Goal: Information Seeking & Learning: Learn about a topic

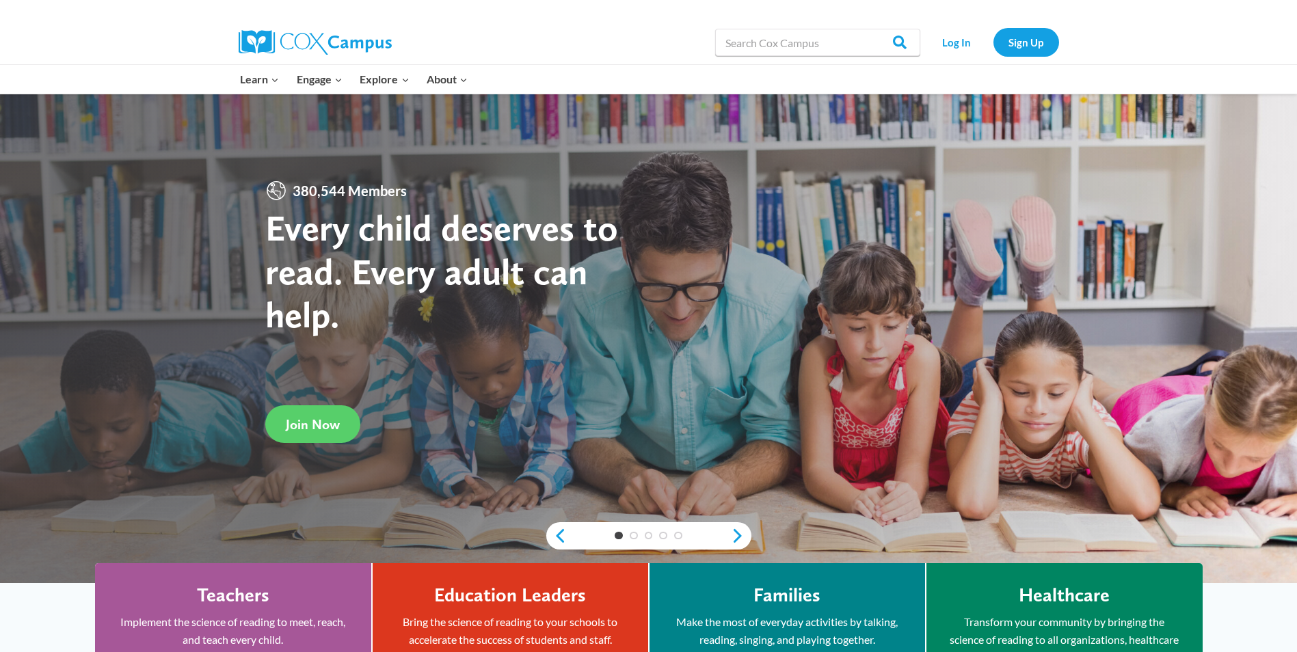
scroll to position [137, 0]
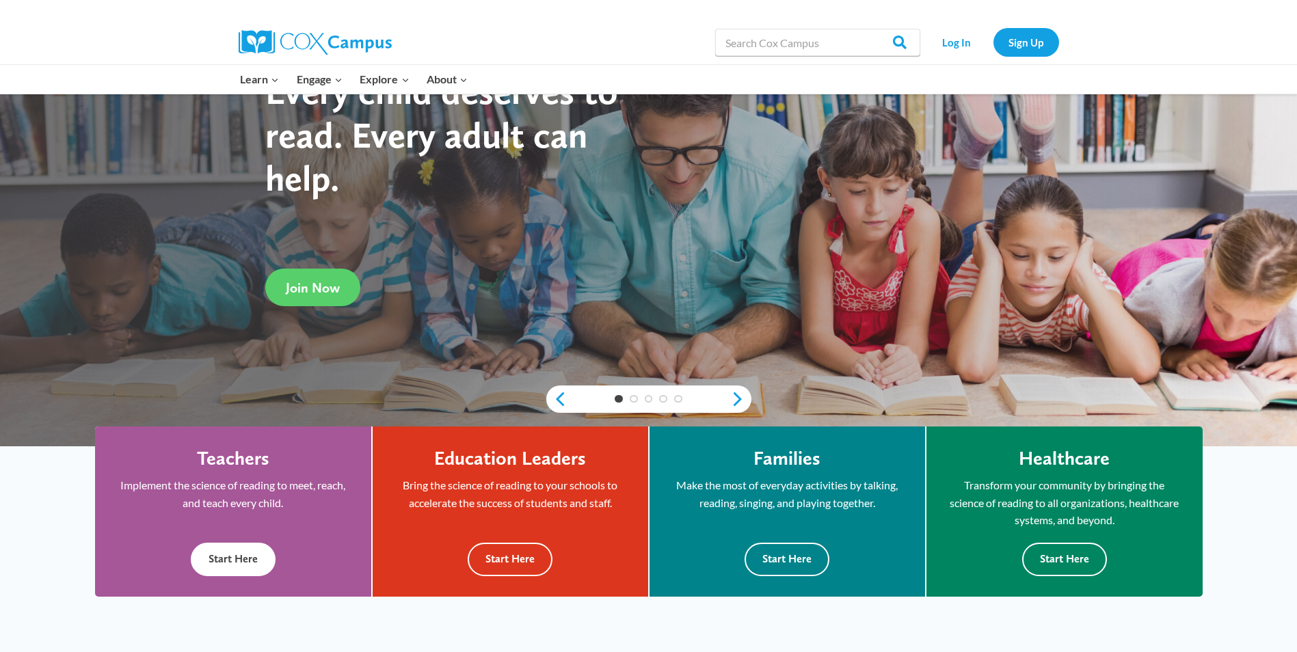
click at [256, 561] on button "Start Here" at bounding box center [233, 560] width 85 height 34
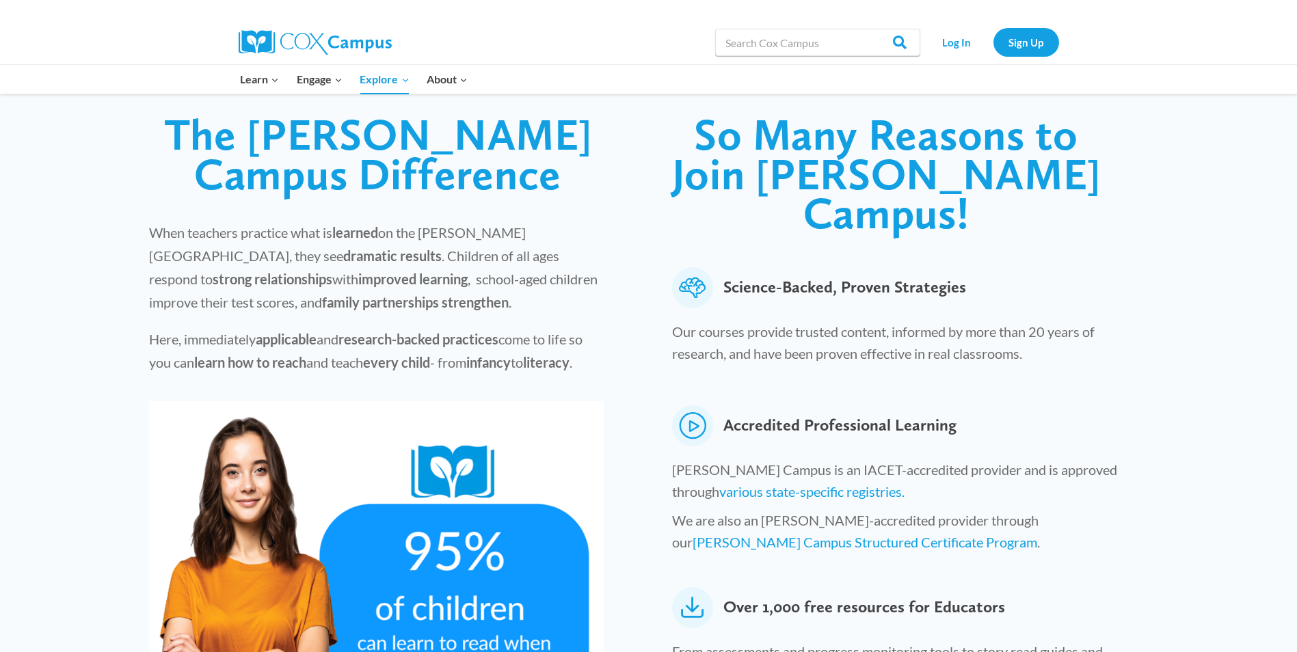
scroll to position [479, 0]
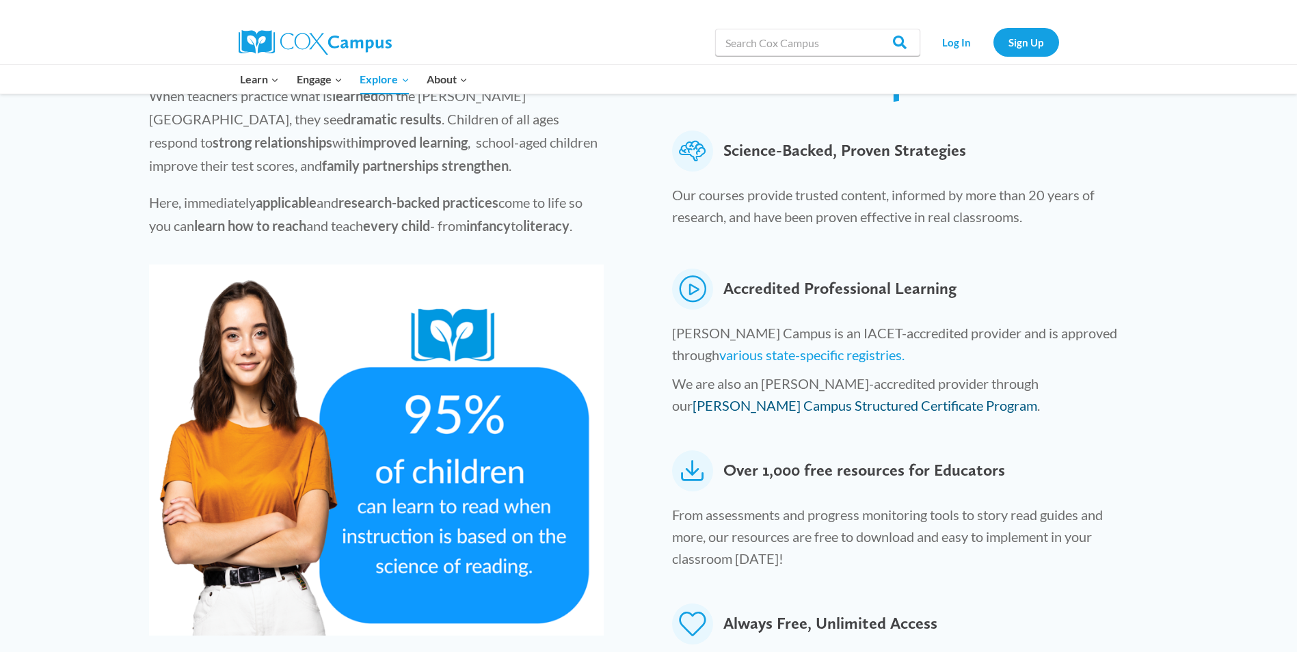
click at [1037, 397] on link "Cox Campus Structured Certificate Program" at bounding box center [865, 405] width 345 height 16
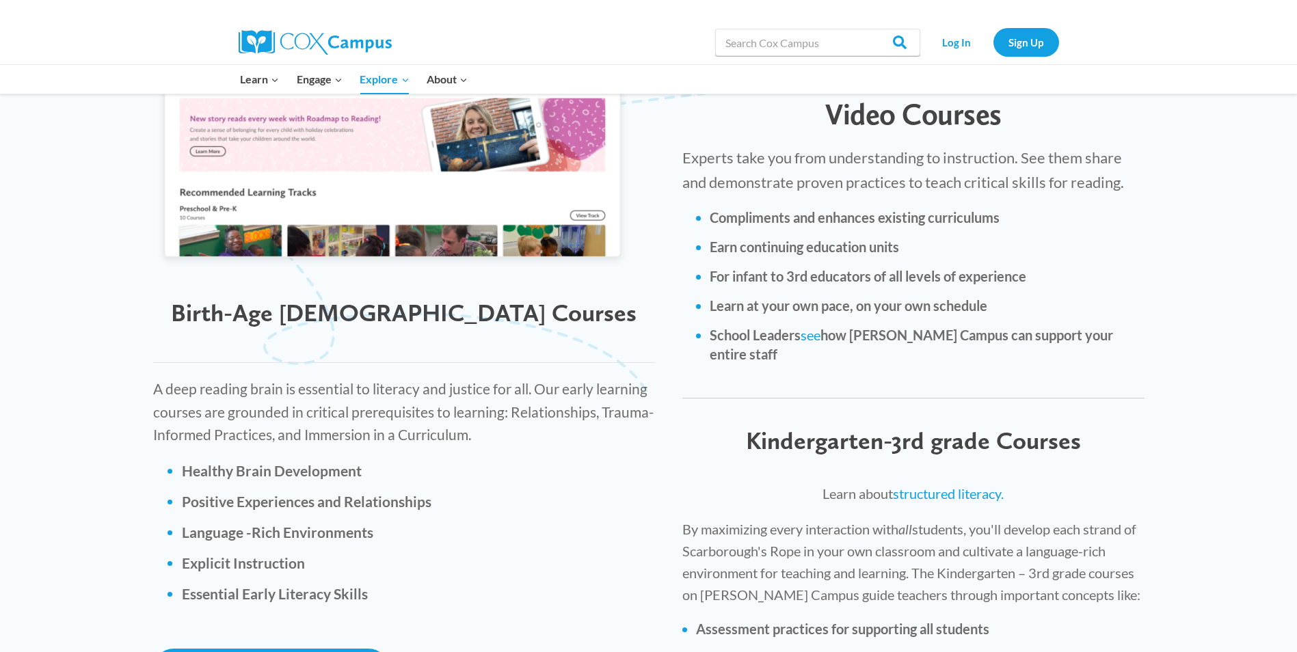
scroll to position [1710, 0]
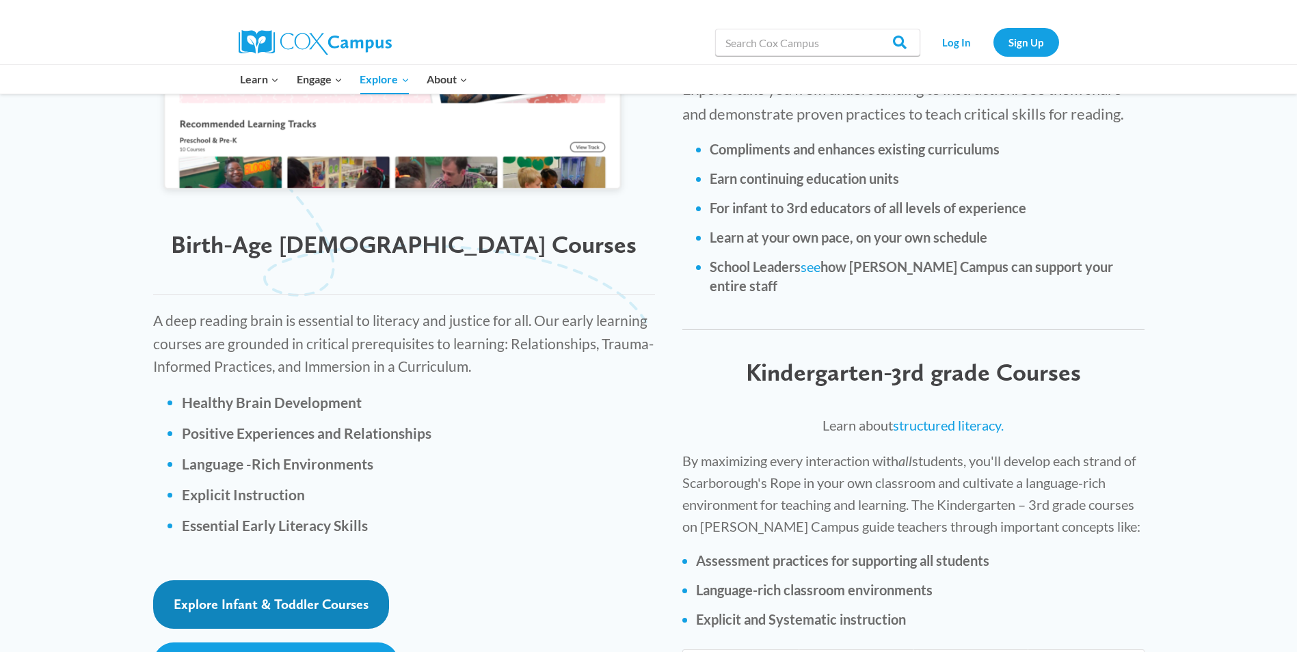
click at [310, 596] on span "Explore Infant & Toddler Courses" at bounding box center [271, 604] width 195 height 16
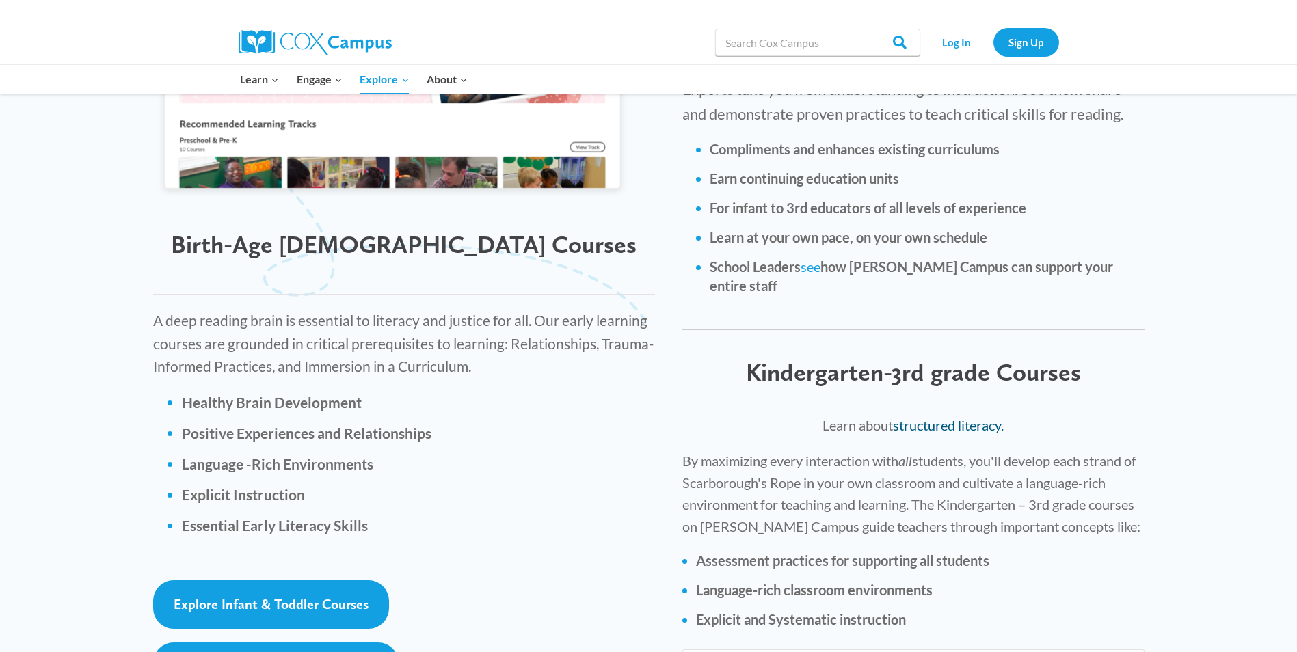
click at [933, 417] on link "structured literacy." at bounding box center [948, 425] width 111 height 16
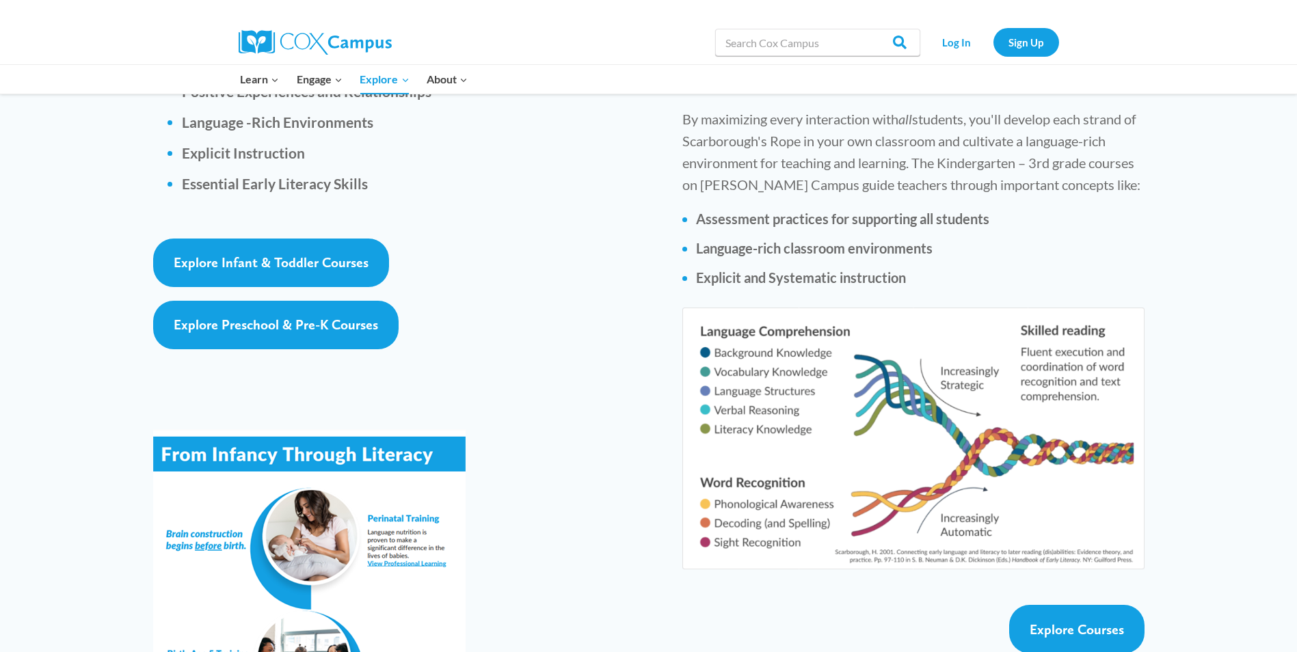
scroll to position [2257, 0]
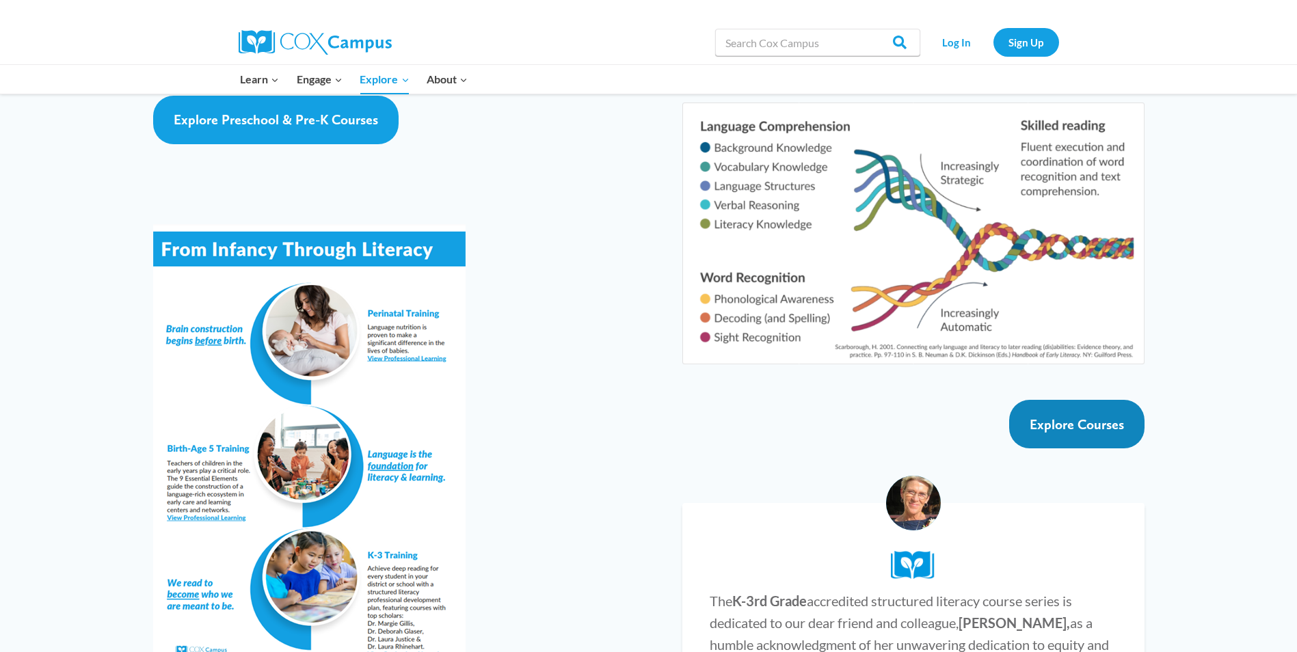
click at [1098, 416] on span "Explore Courses" at bounding box center [1077, 424] width 94 height 16
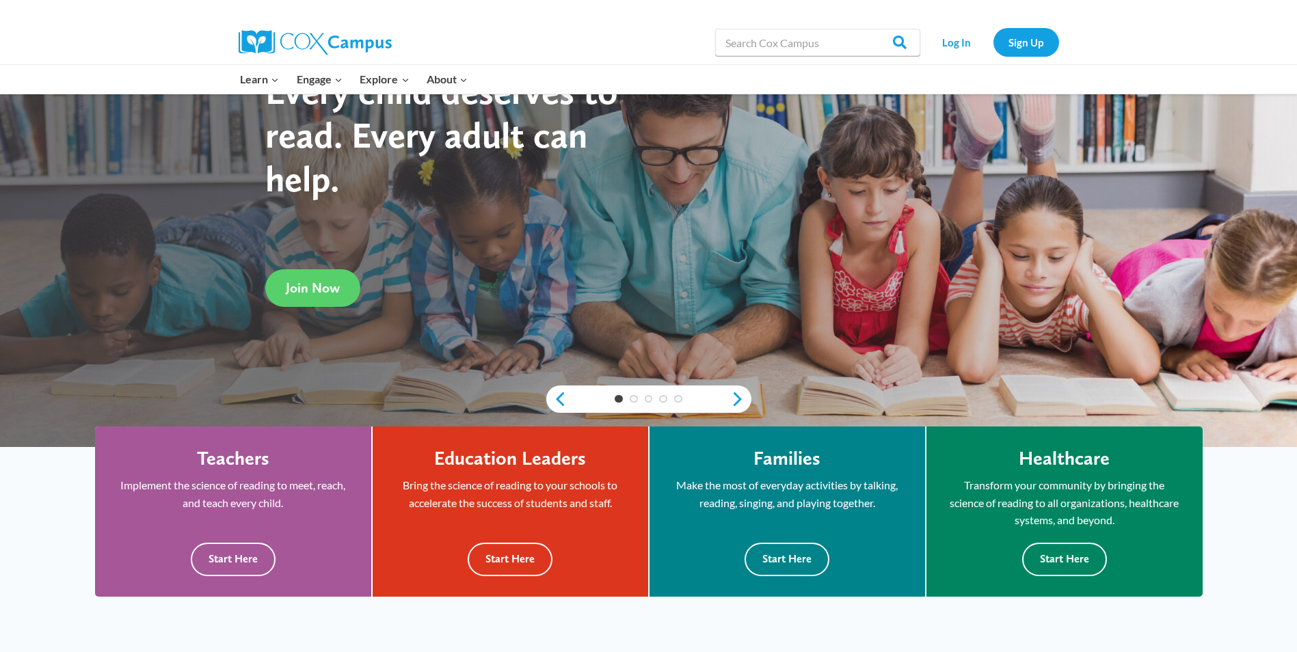
scroll to position [274, 0]
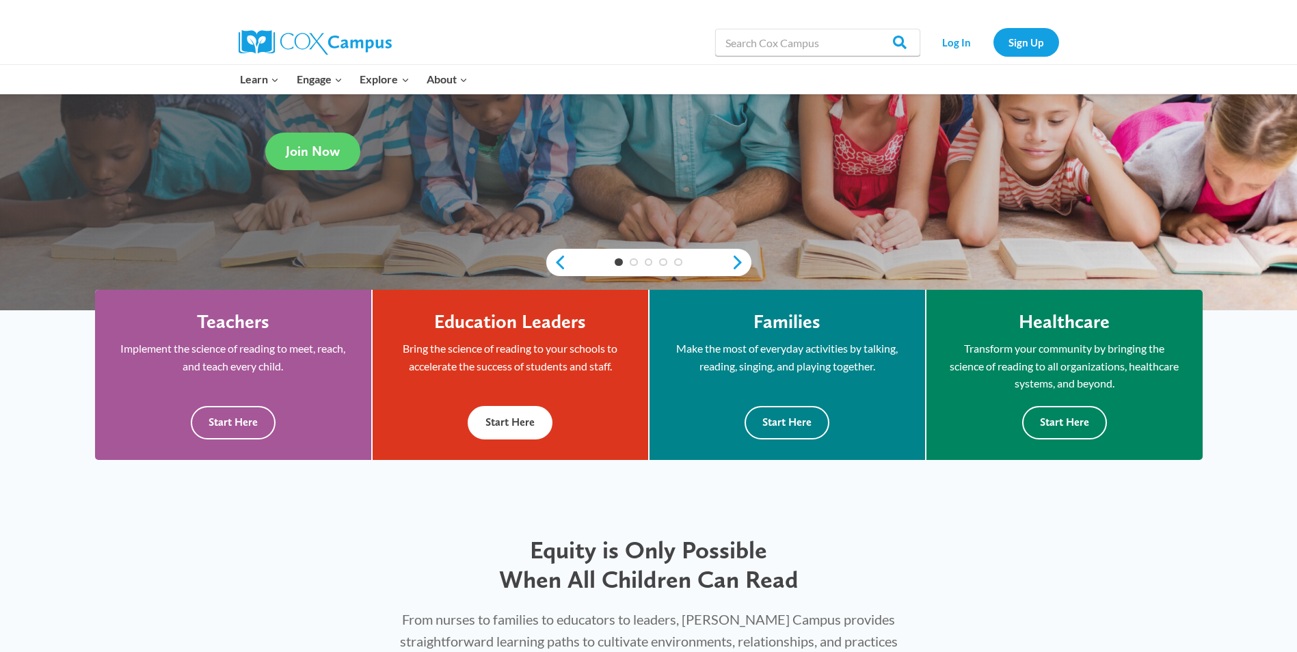
click at [529, 425] on button "Start Here" at bounding box center [510, 423] width 85 height 34
click at [235, 421] on button "Start Here" at bounding box center [233, 423] width 85 height 34
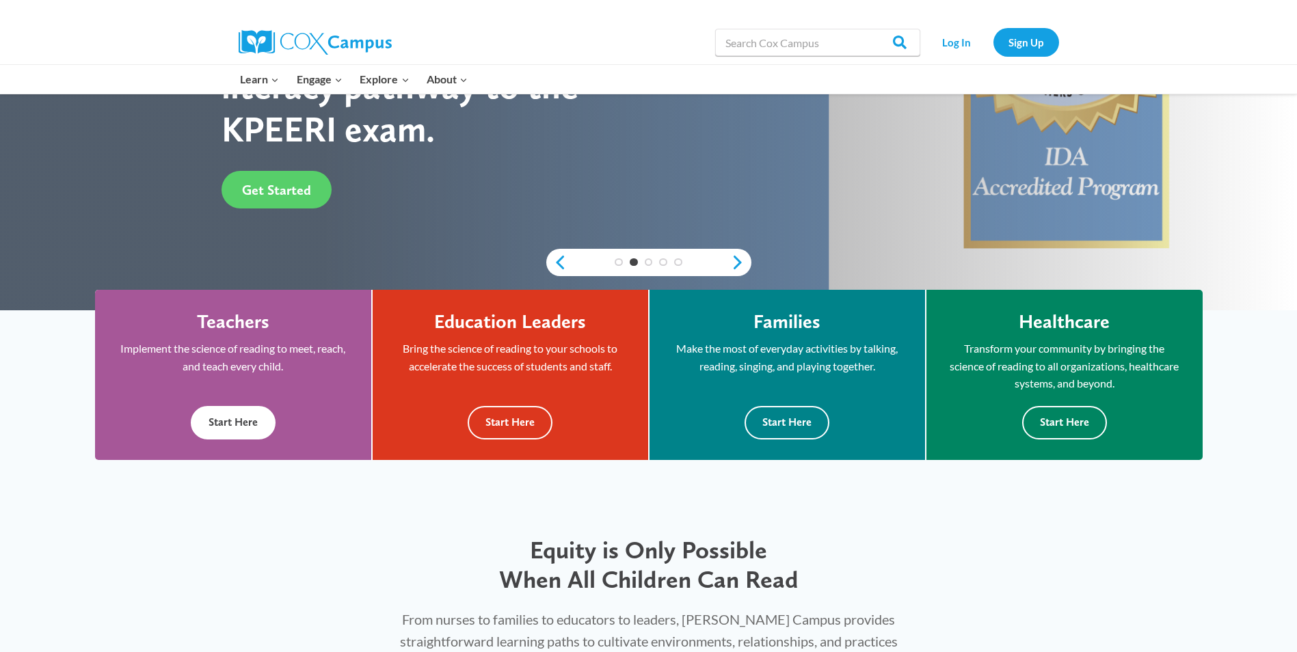
click at [252, 420] on button "Start Here" at bounding box center [233, 423] width 85 height 34
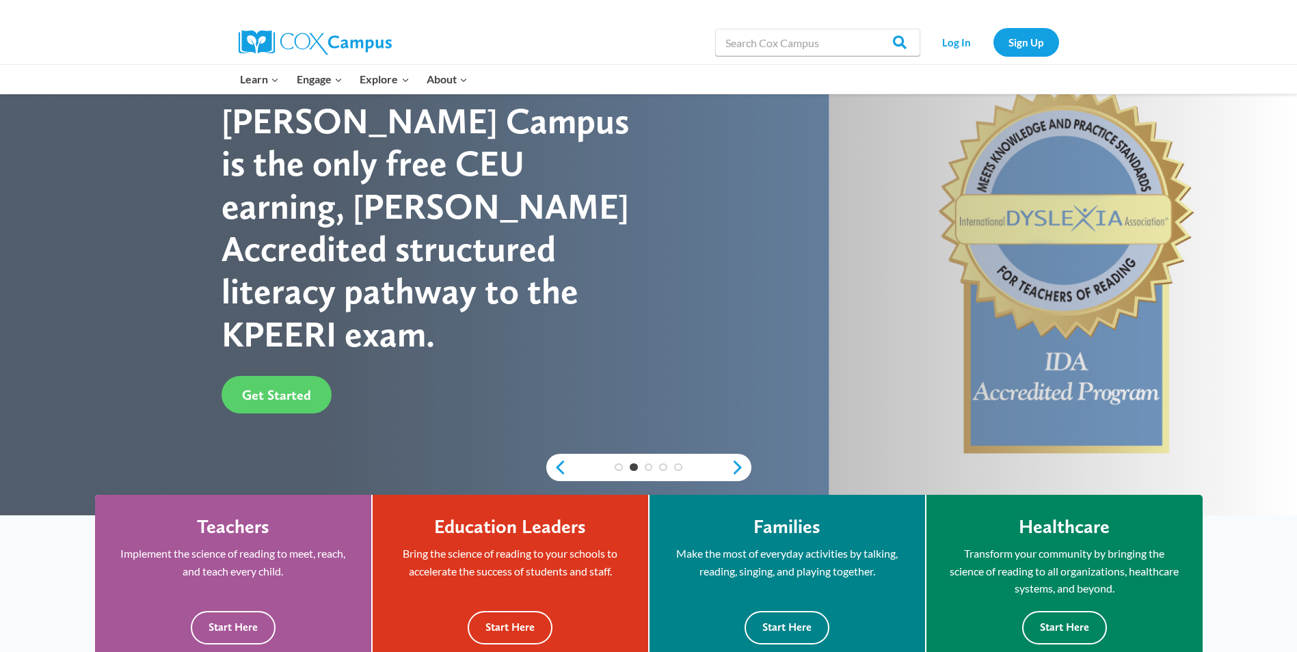
scroll to position [0, 0]
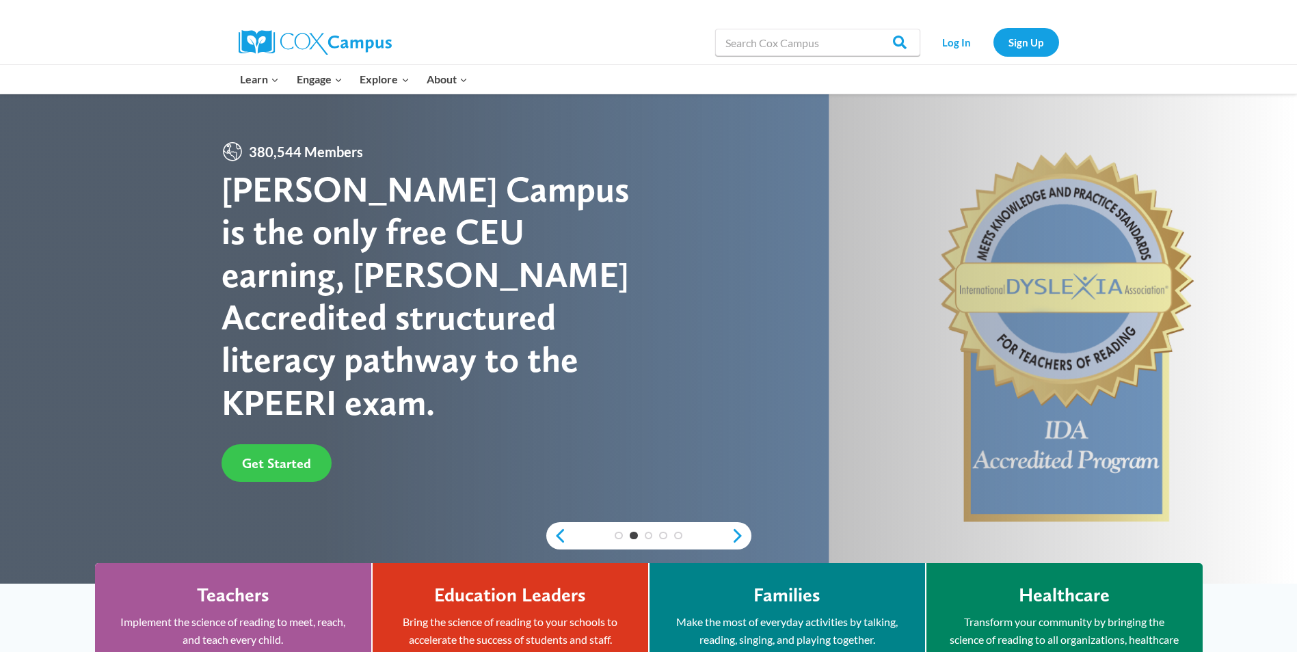
click at [288, 455] on span "Get Started" at bounding box center [276, 463] width 69 height 16
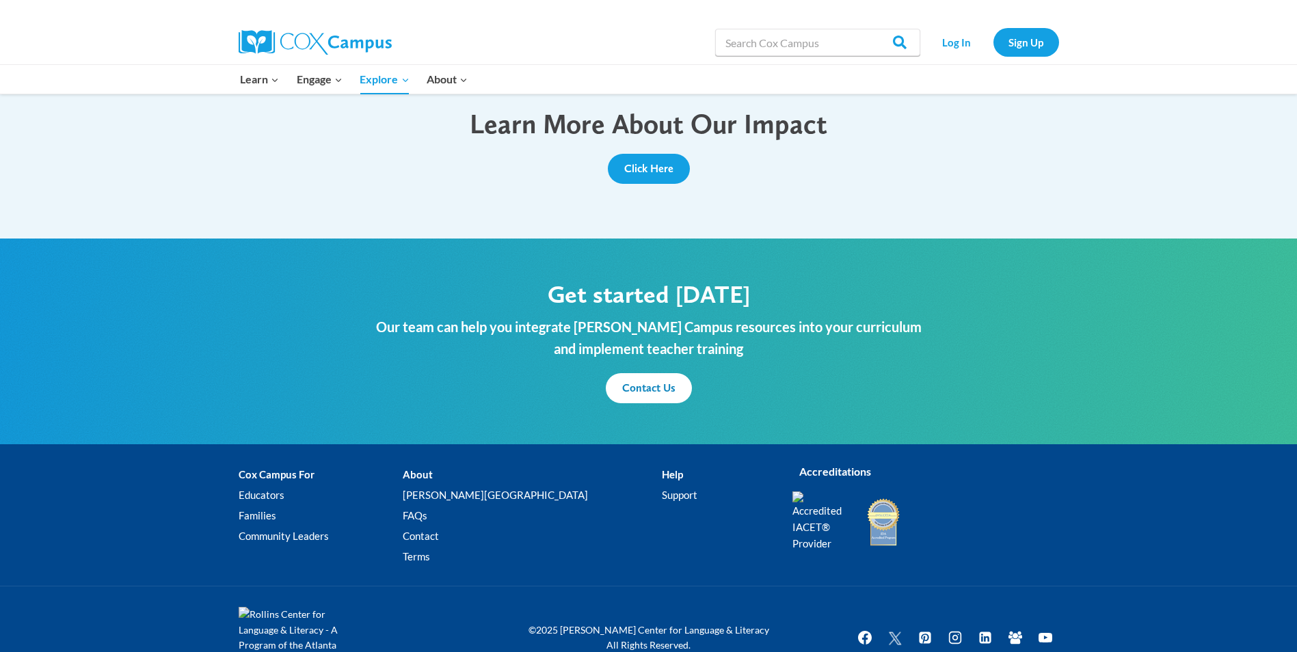
scroll to position [1094, 0]
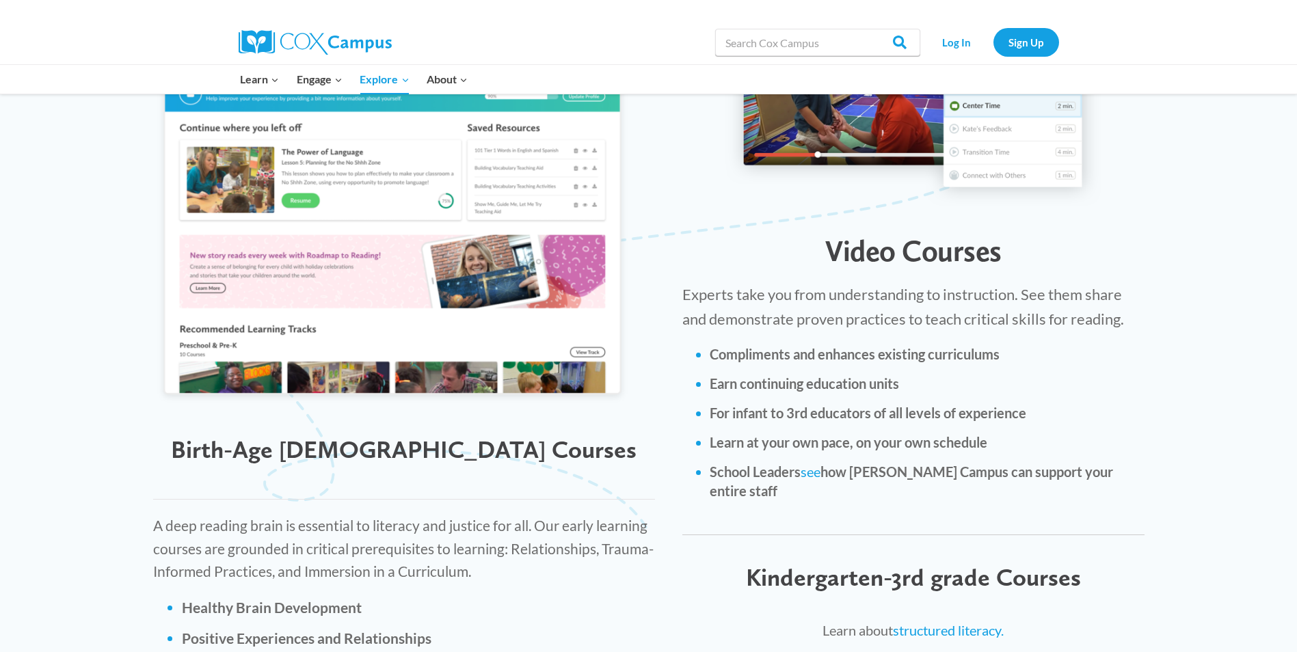
scroll to position [1710, 0]
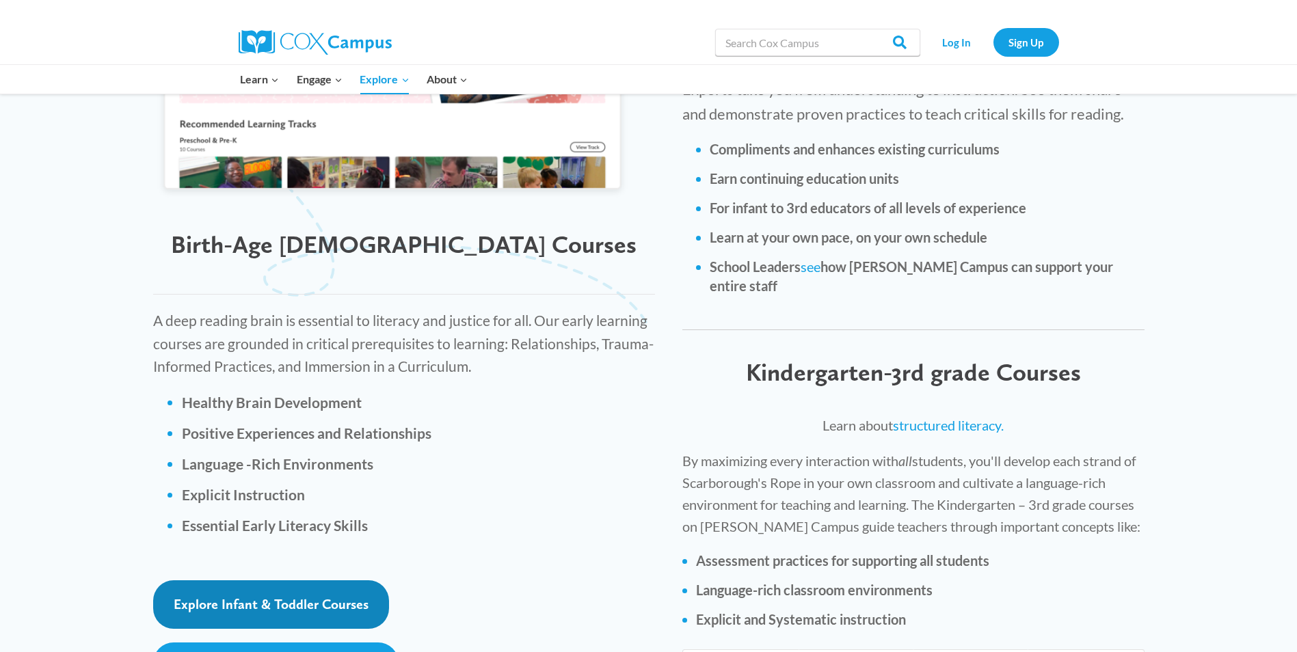
click at [317, 596] on span "Explore Infant & Toddler Courses" at bounding box center [271, 604] width 195 height 16
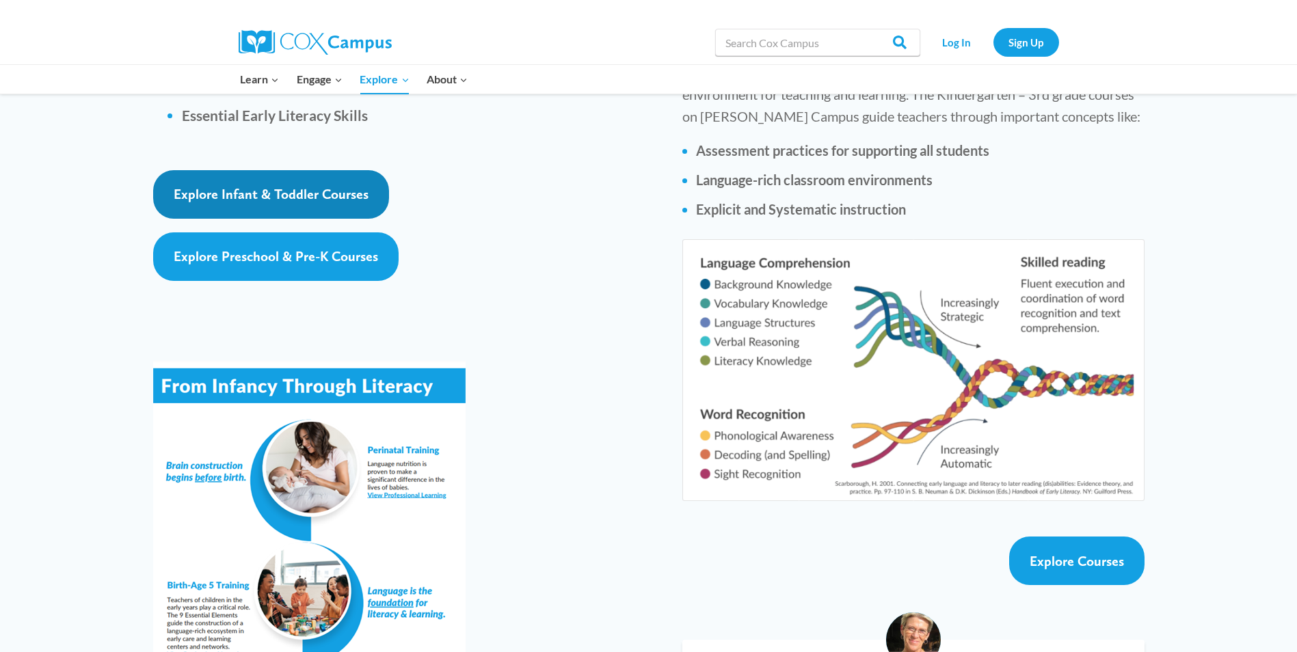
scroll to position [2325, 0]
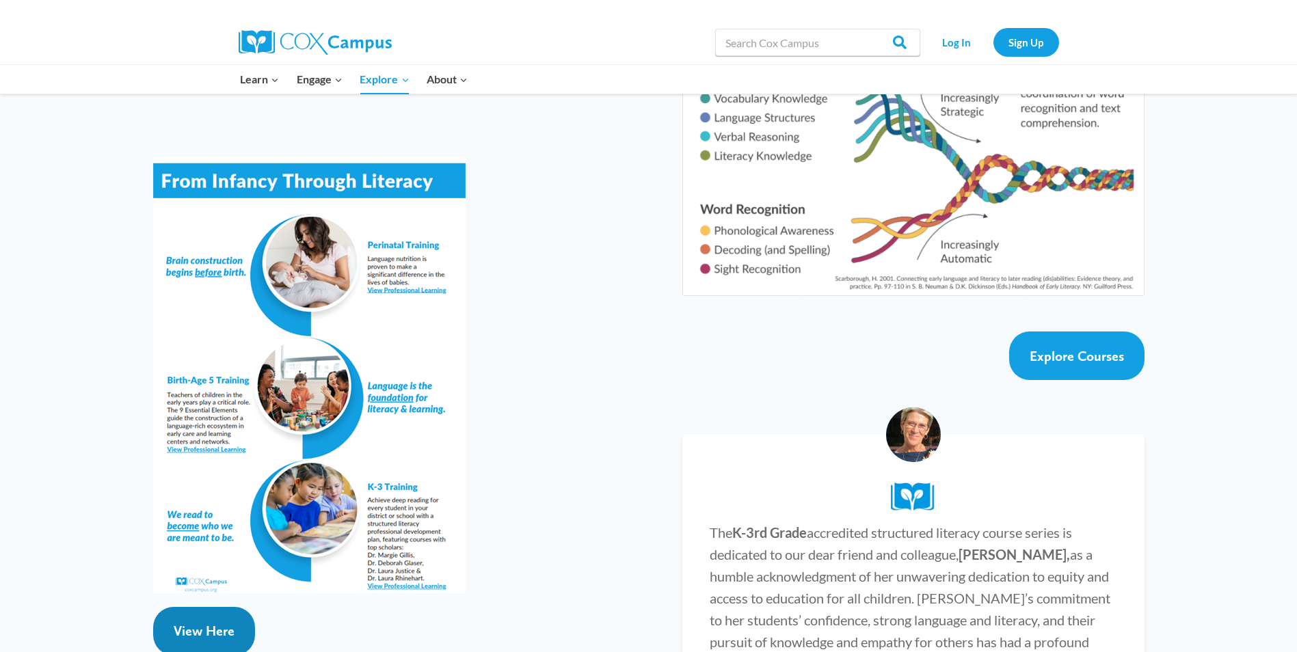
click at [224, 623] on span "View Here" at bounding box center [204, 631] width 61 height 16
